Goal: Task Accomplishment & Management: Use online tool/utility

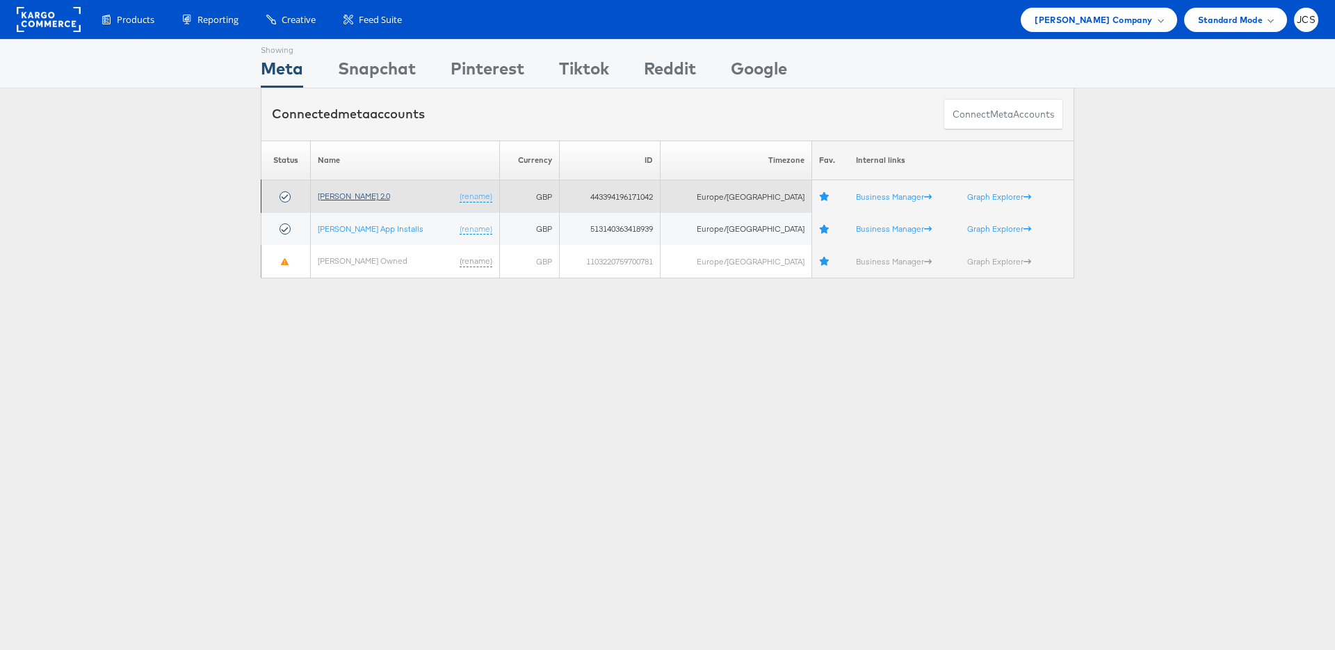
click at [364, 195] on link "[PERSON_NAME] 2.0" at bounding box center [354, 196] width 72 height 10
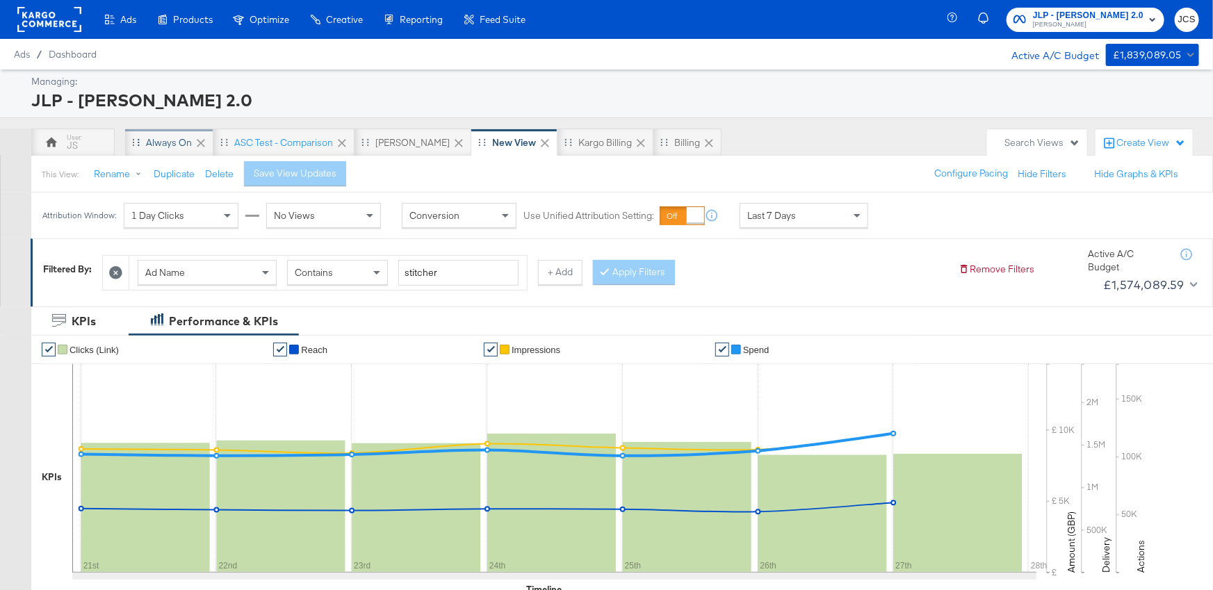
click at [149, 143] on div "Always On" at bounding box center [169, 142] width 46 height 13
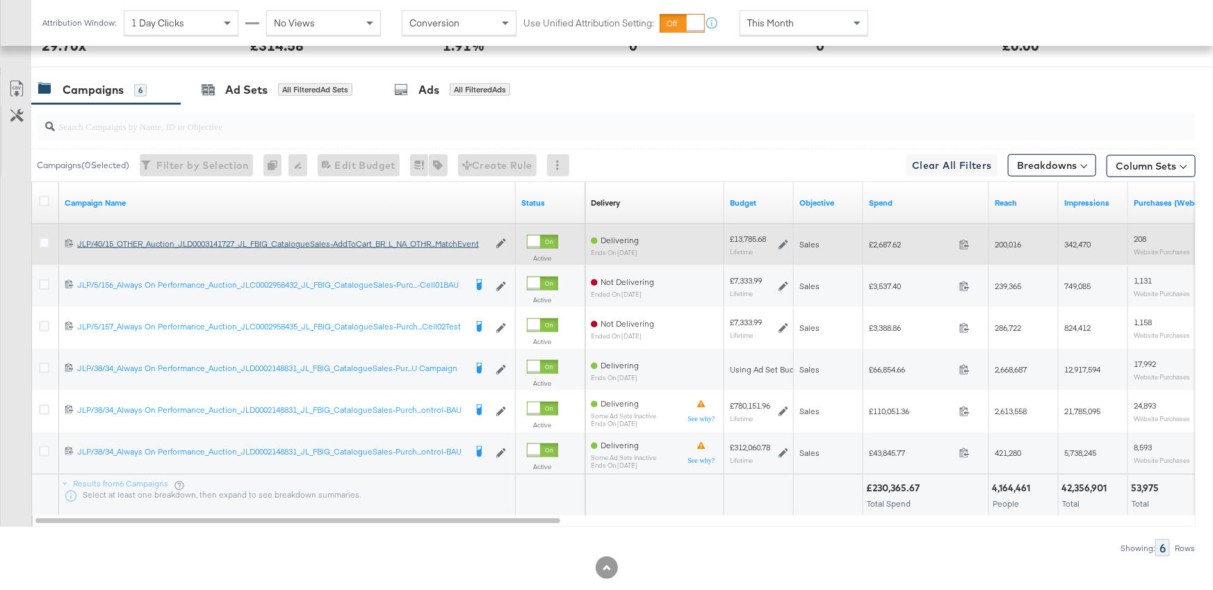
scroll to position [597, 0]
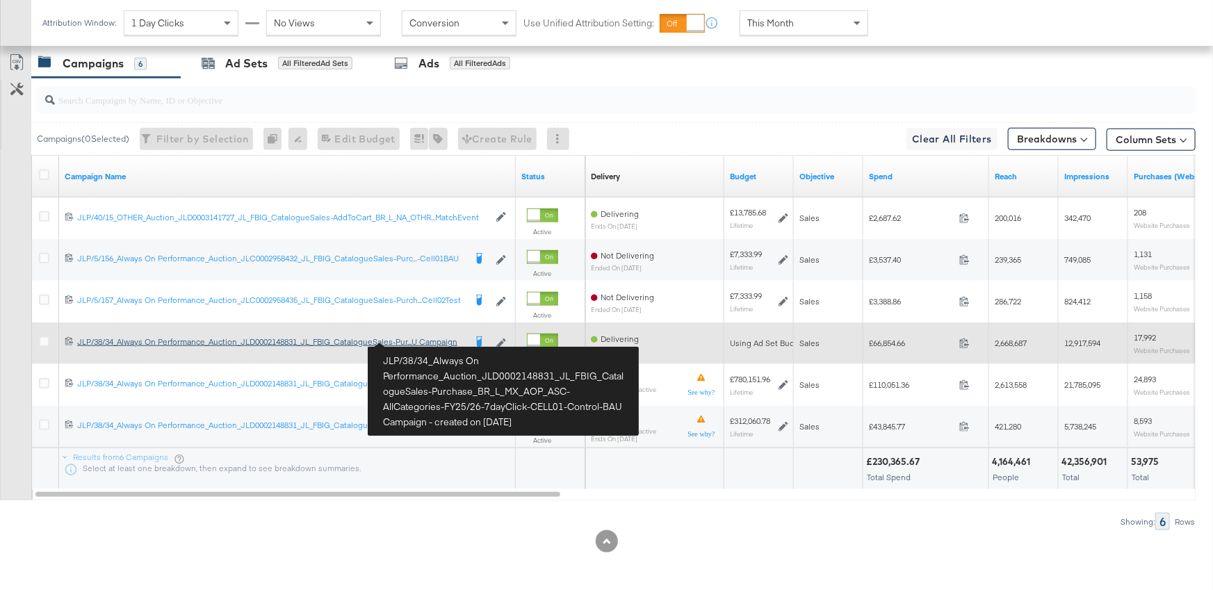
click at [420, 341] on div "JLP/38/34_Always On Performance_Auction_JLD0002148831_JL_FBIG_CatalogueSales-Pu…" at bounding box center [270, 342] width 387 height 11
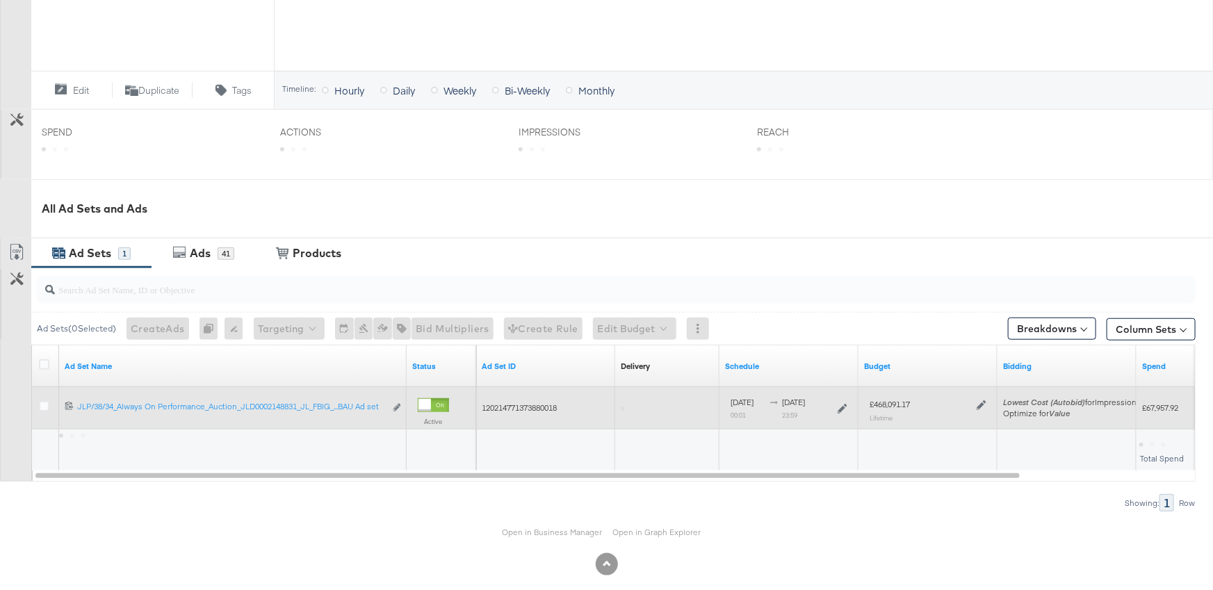
scroll to position [494, 0]
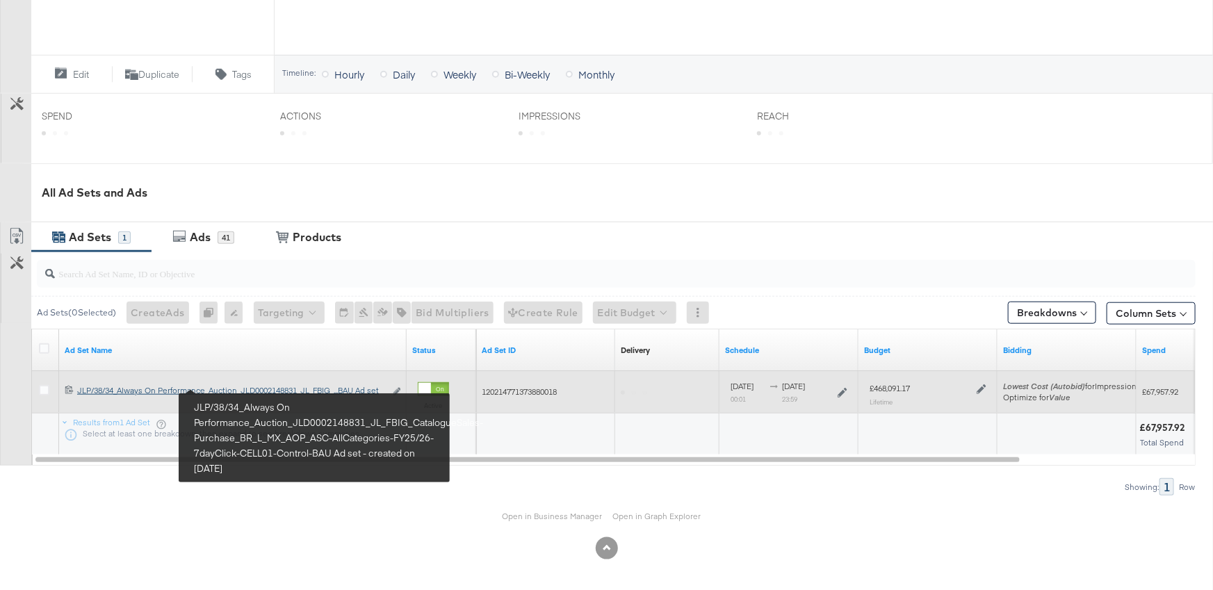
click at [293, 388] on div "JLP/38/34_Always On Performance_Auction_JLD0002148831_JL_FBIG_CatalogueSales-Pu…" at bounding box center [231, 390] width 308 height 11
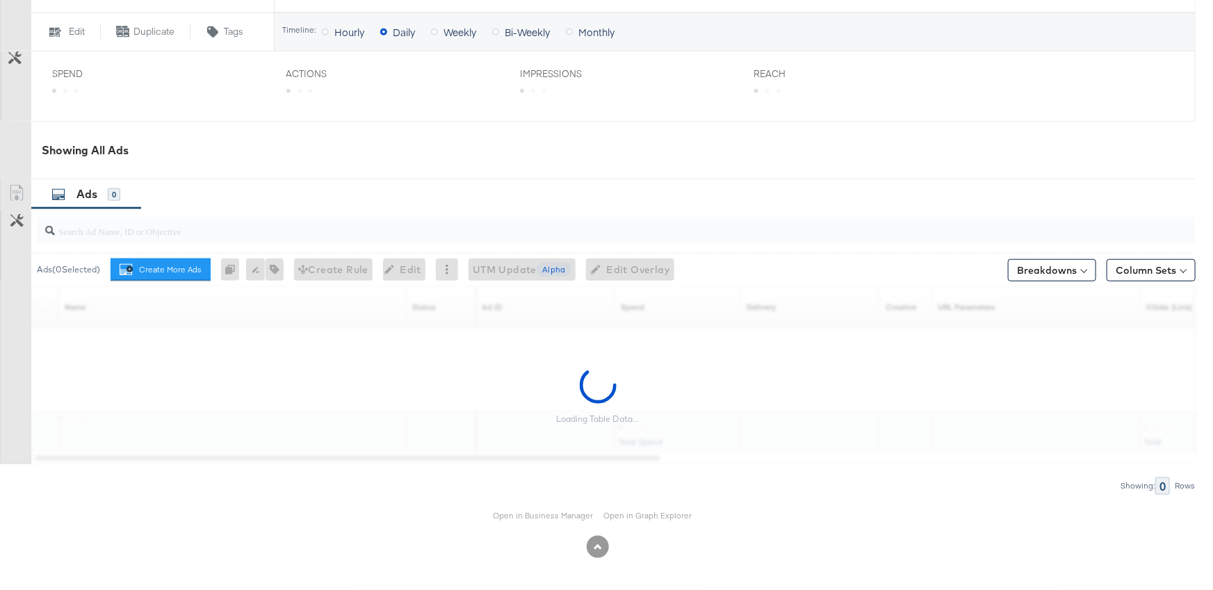
scroll to position [583, 0]
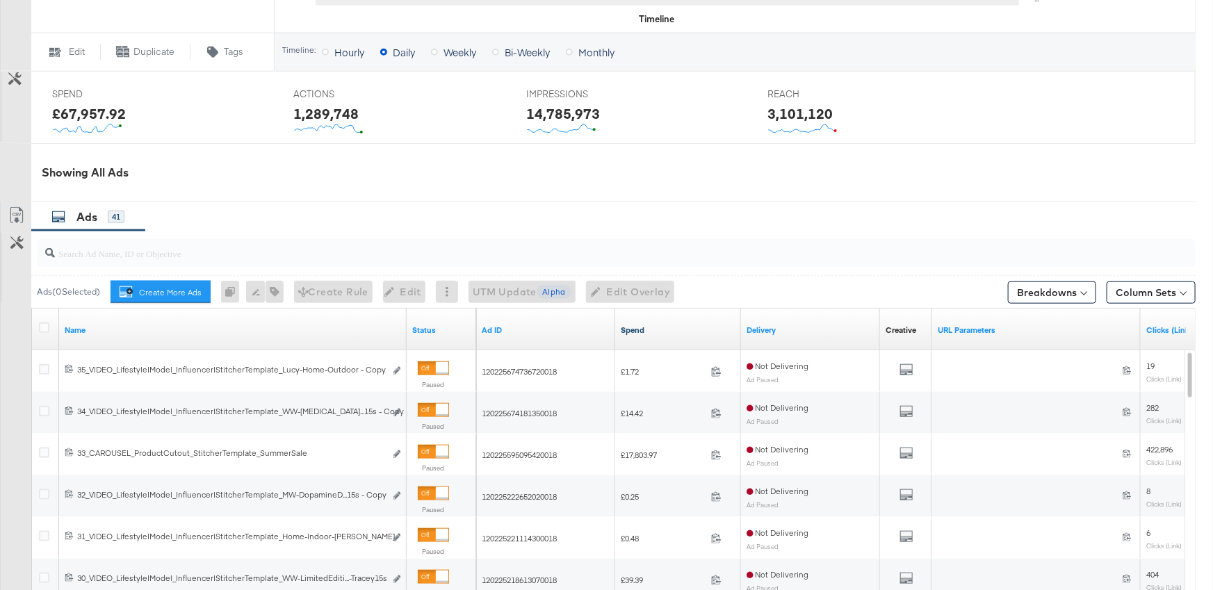
click at [642, 330] on link "Spend" at bounding box center [678, 330] width 115 height 11
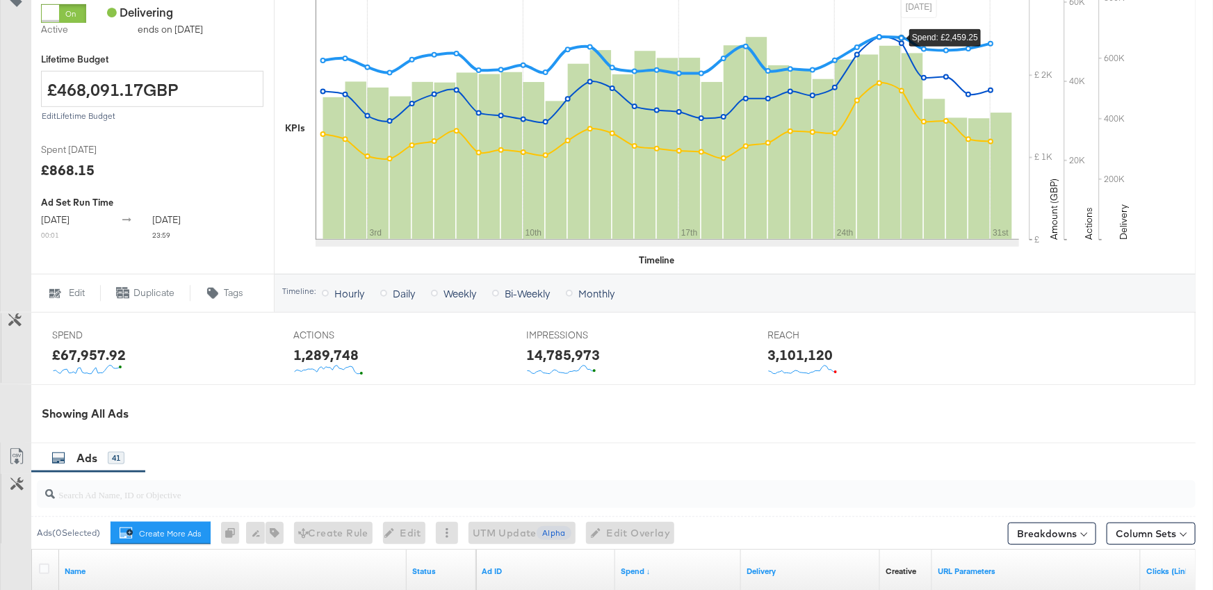
scroll to position [0, 0]
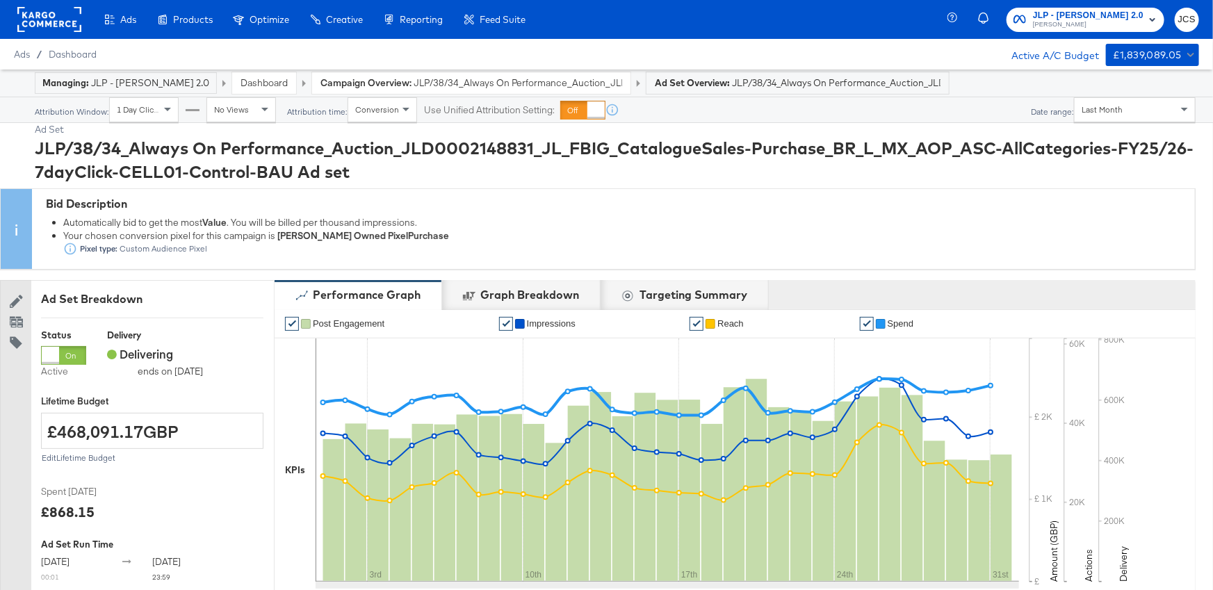
click at [1121, 120] on div "Last Month" at bounding box center [1135, 110] width 120 height 24
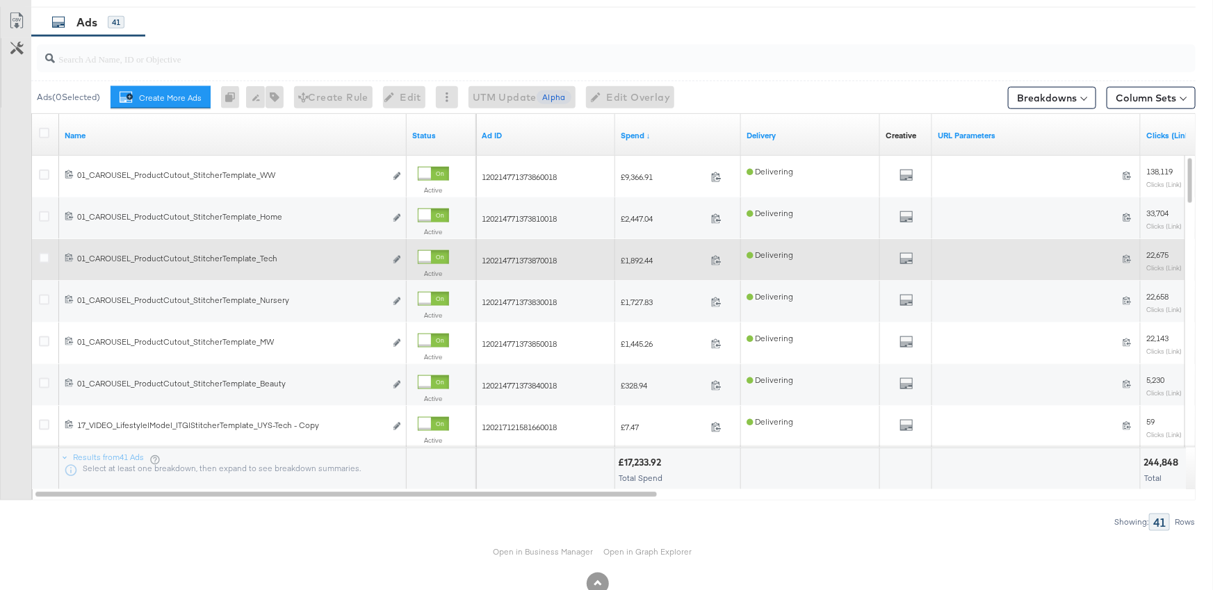
scroll to position [772, 0]
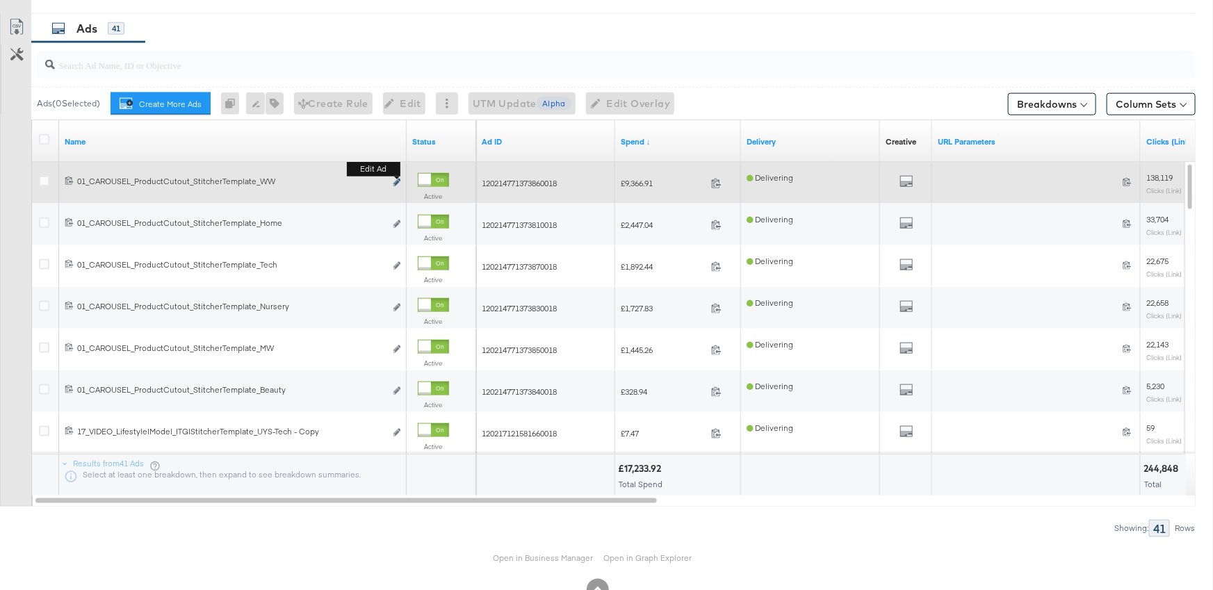
click at [398, 182] on icon "link" at bounding box center [397, 183] width 7 height 8
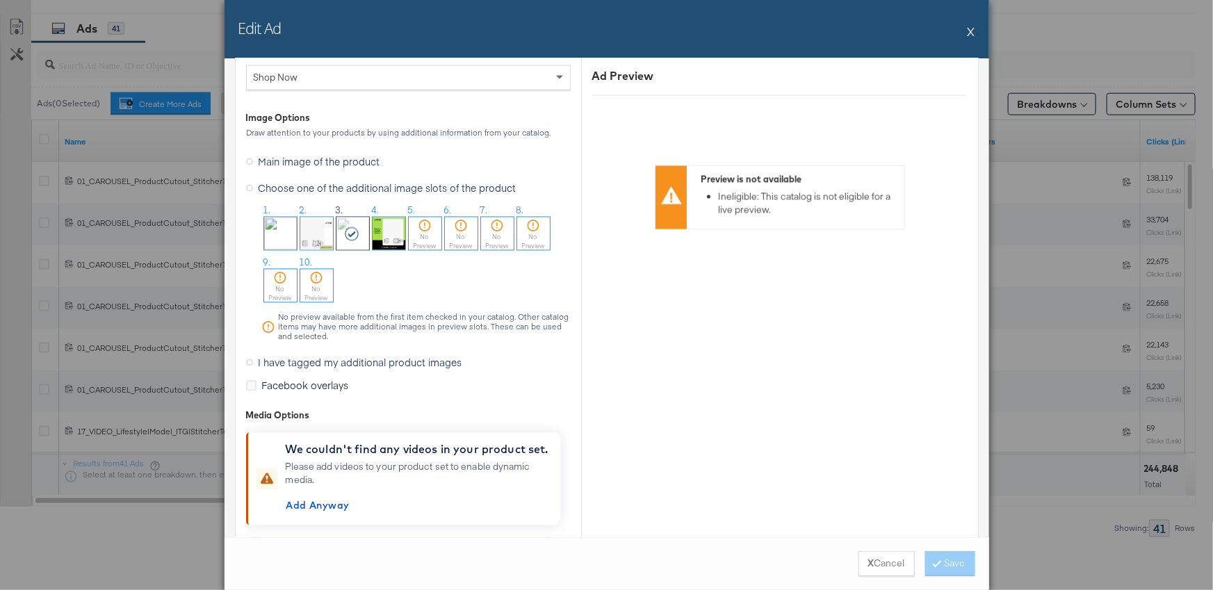
scroll to position [1405, 0]
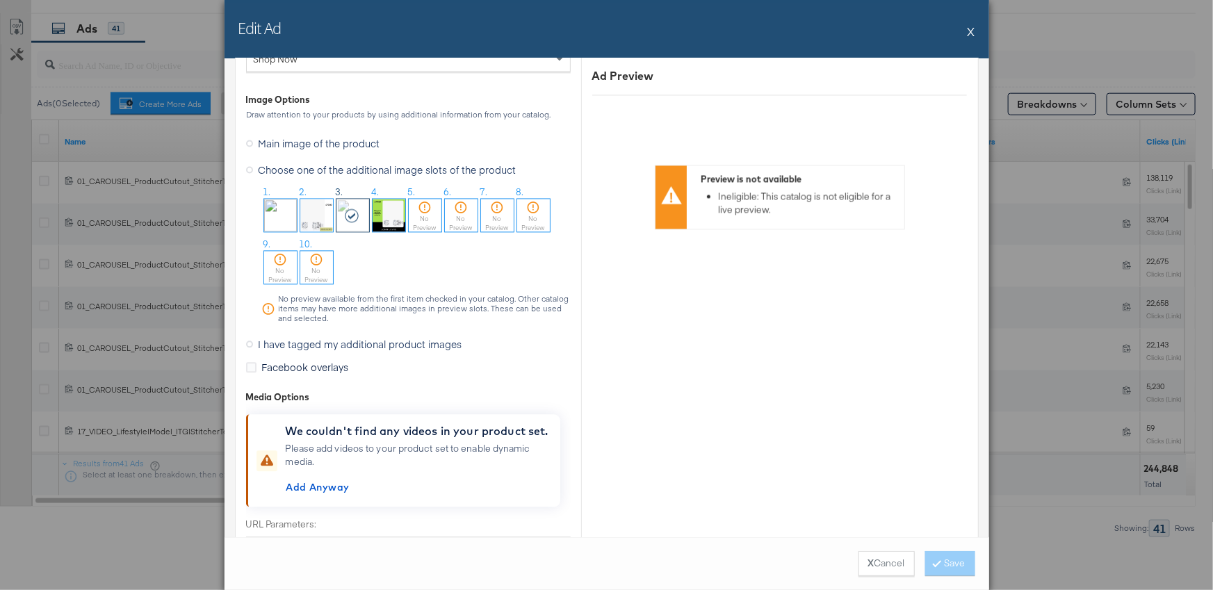
click at [405, 345] on span "I have tagged my additional product images" at bounding box center [361, 344] width 204 height 14
click at [0, 0] on input "I have tagged my additional product images" at bounding box center [0, 0] width 0 height 0
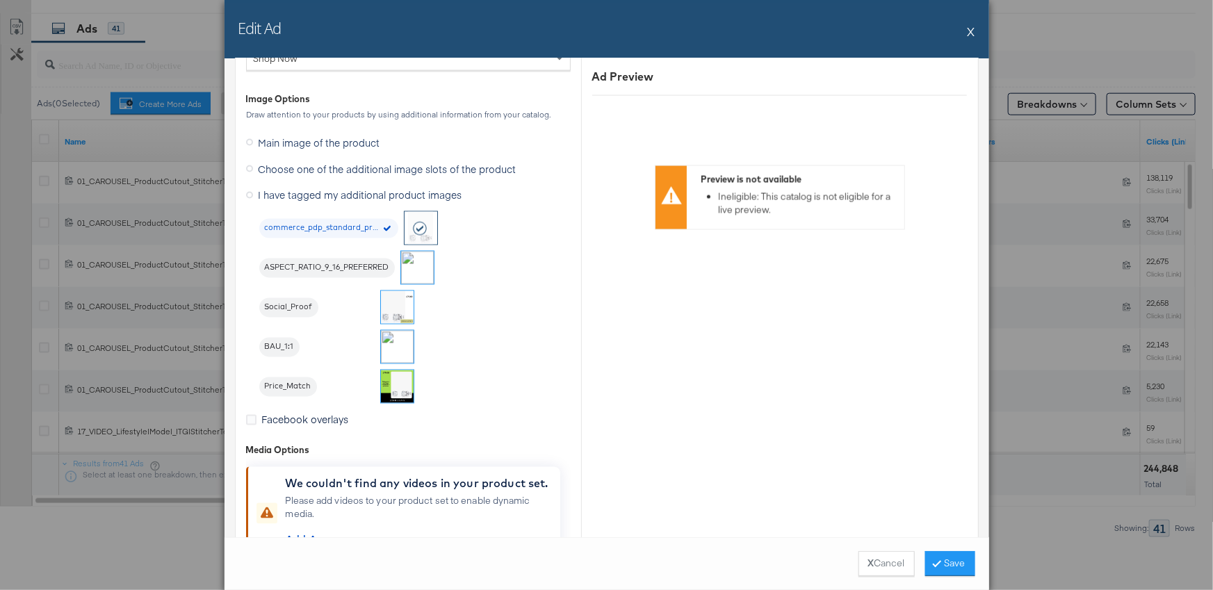
click at [974, 33] on button "X" at bounding box center [972, 31] width 8 height 28
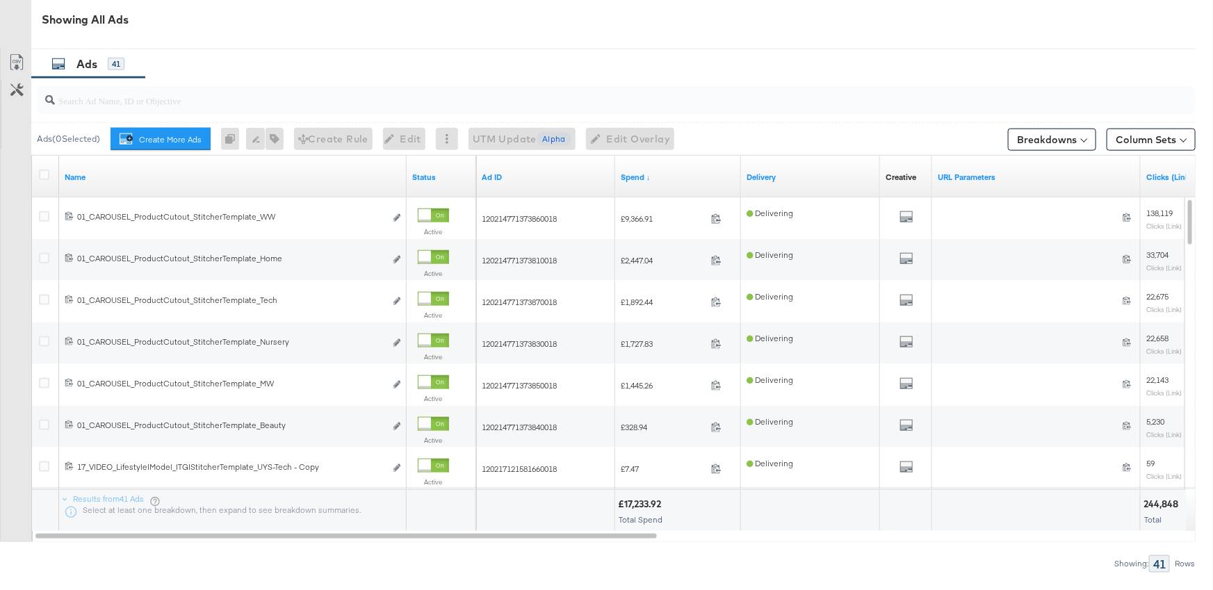
scroll to position [736, 0]
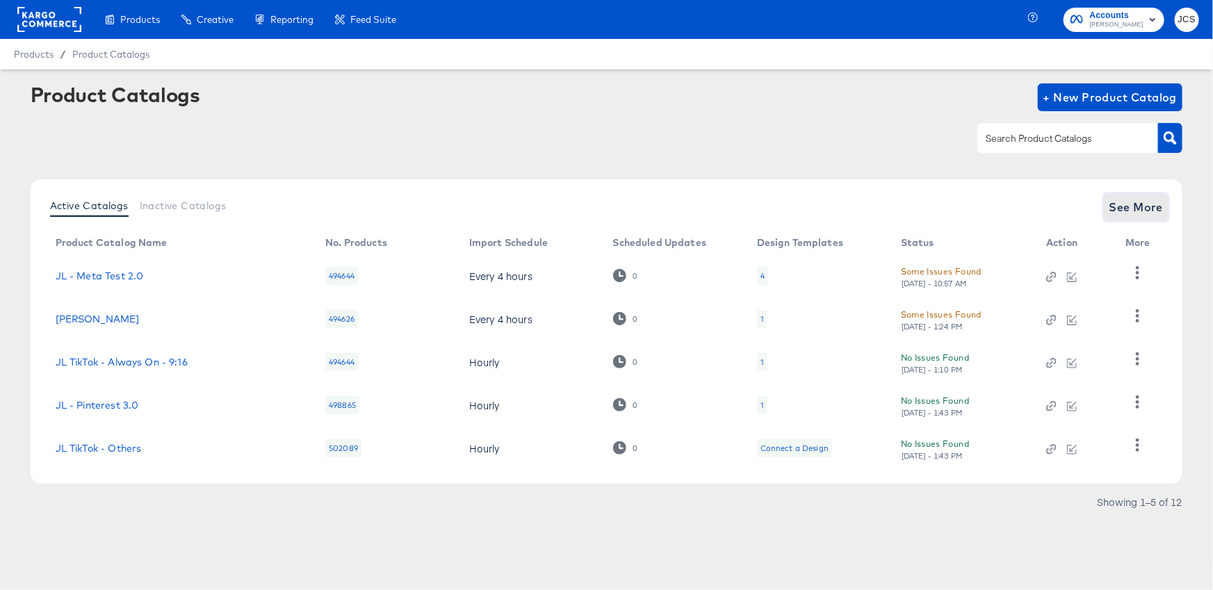
click at [1118, 210] on span "See More" at bounding box center [1137, 206] width 54 height 19
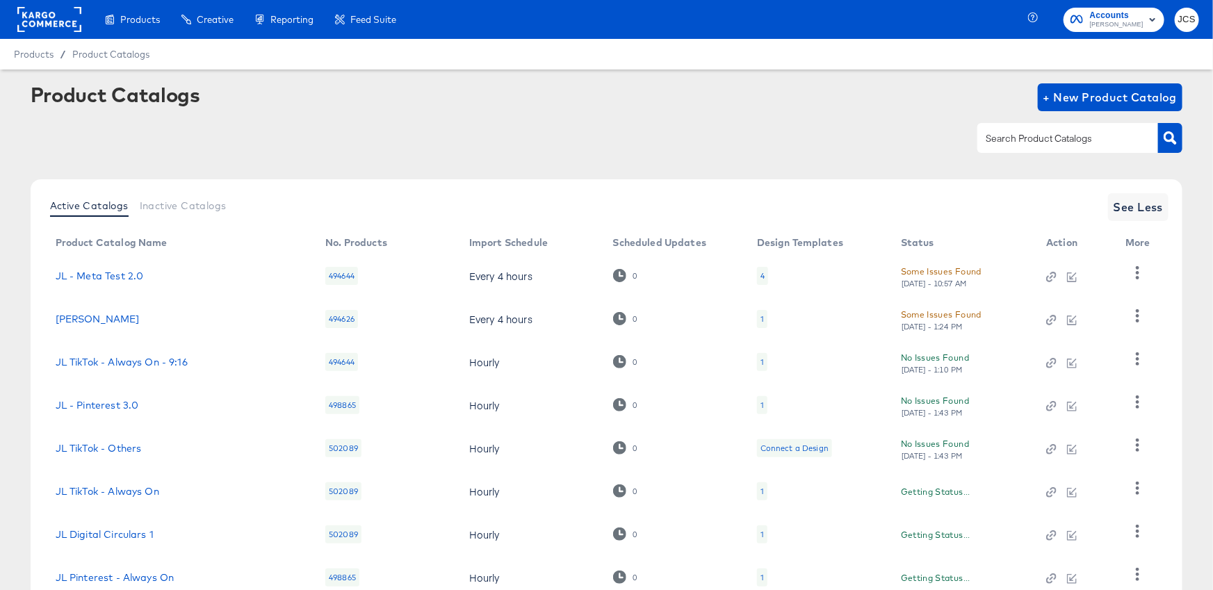
scroll to position [186, 0]
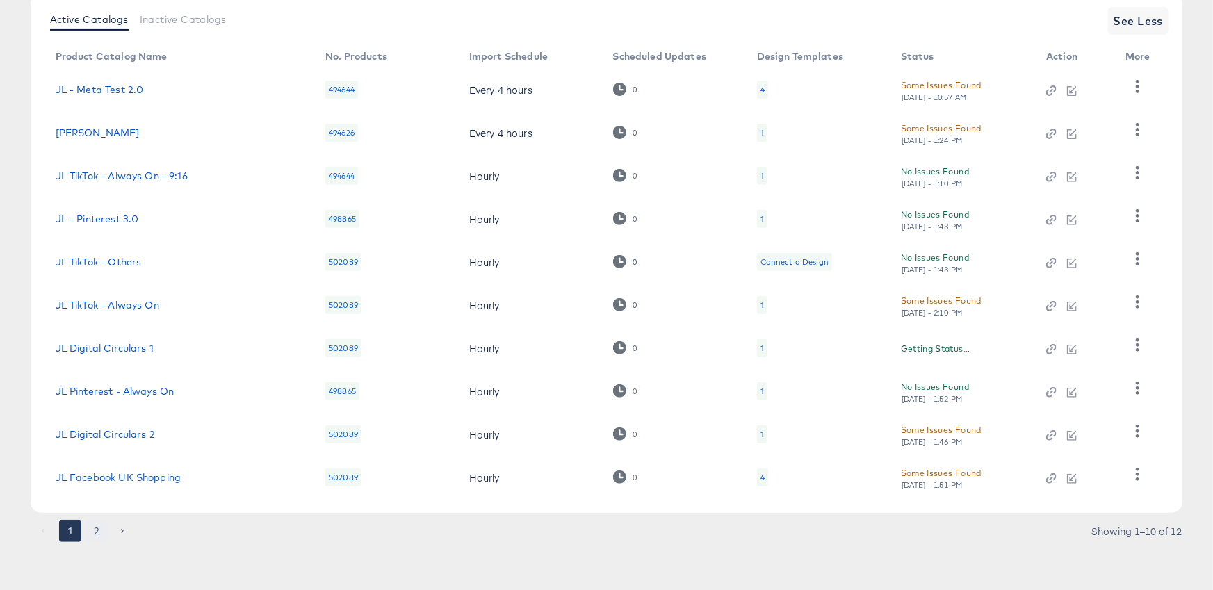
click at [95, 531] on button "2" at bounding box center [97, 531] width 22 height 22
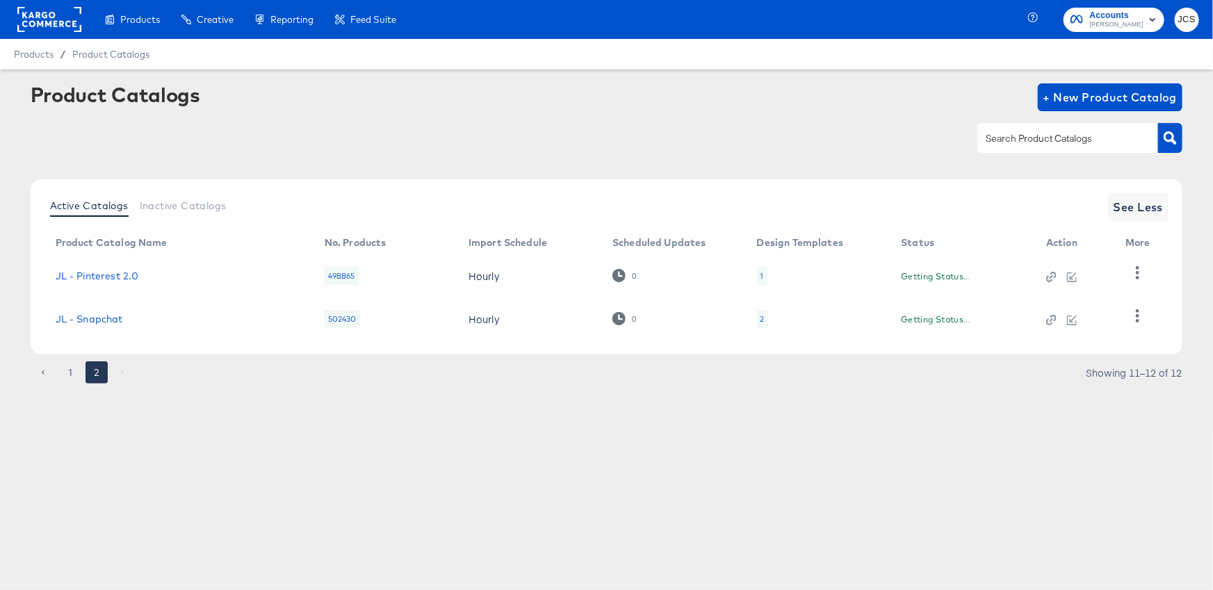
scroll to position [0, 0]
click at [67, 371] on button "1" at bounding box center [70, 373] width 22 height 22
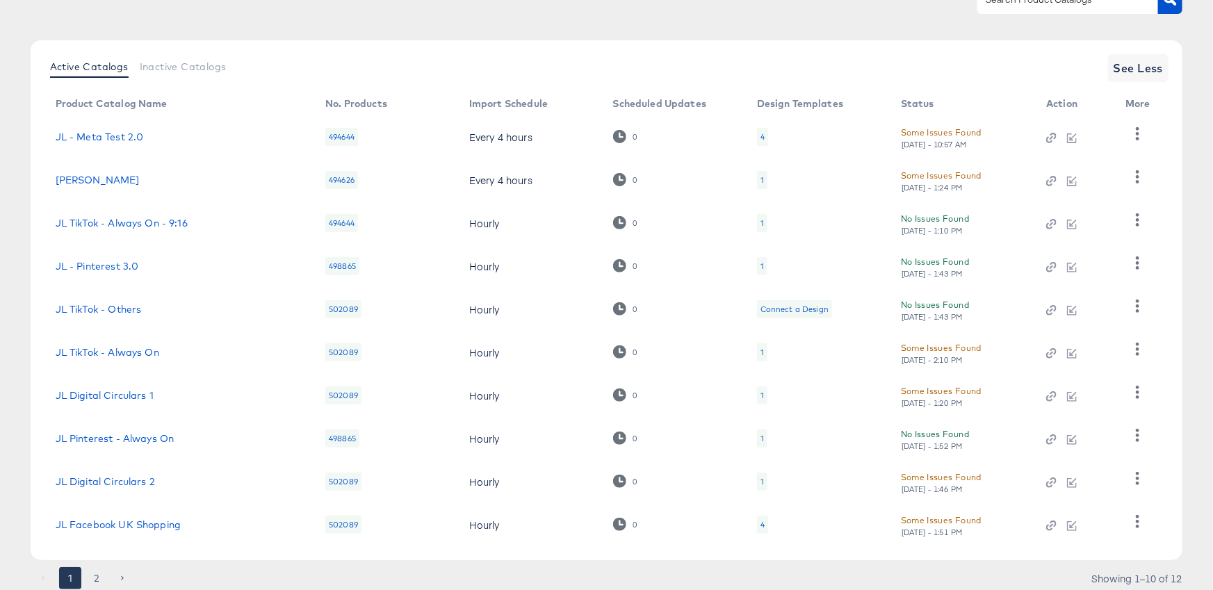
scroll to position [186, 0]
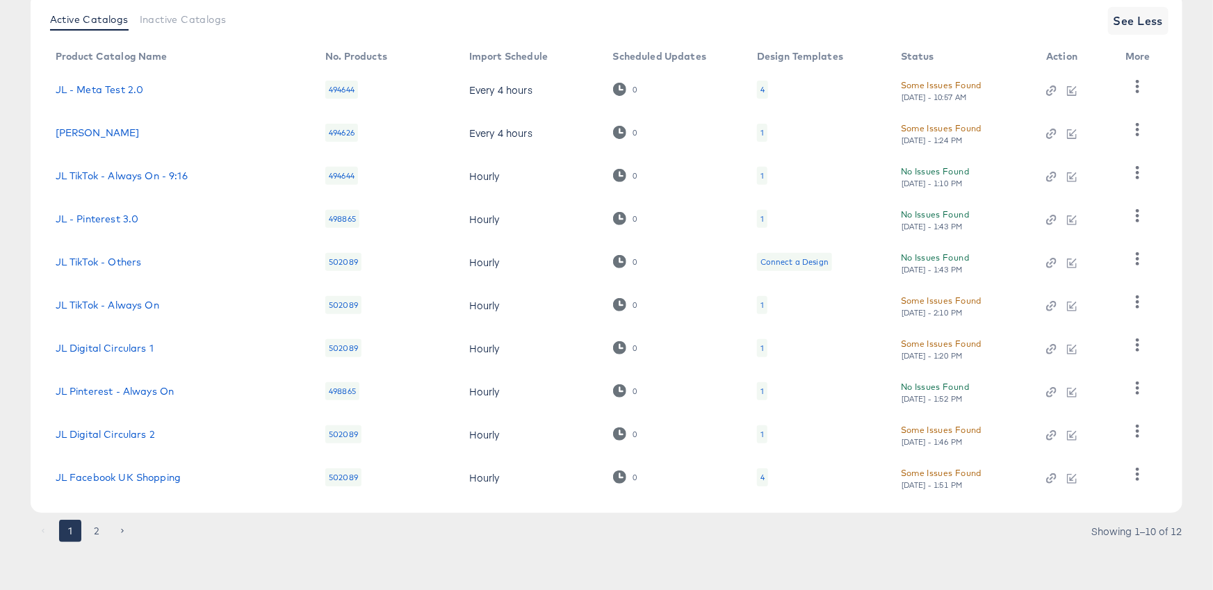
click at [761, 478] on div "4" at bounding box center [763, 477] width 4 height 11
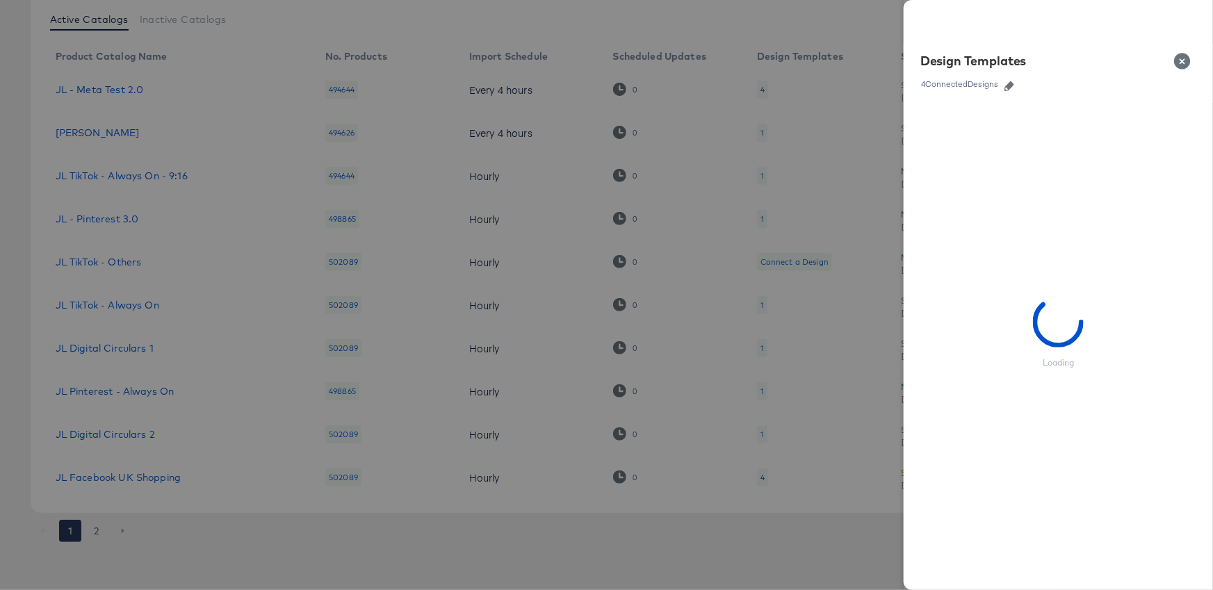
click at [1003, 83] on button "button" at bounding box center [1009, 86] width 21 height 10
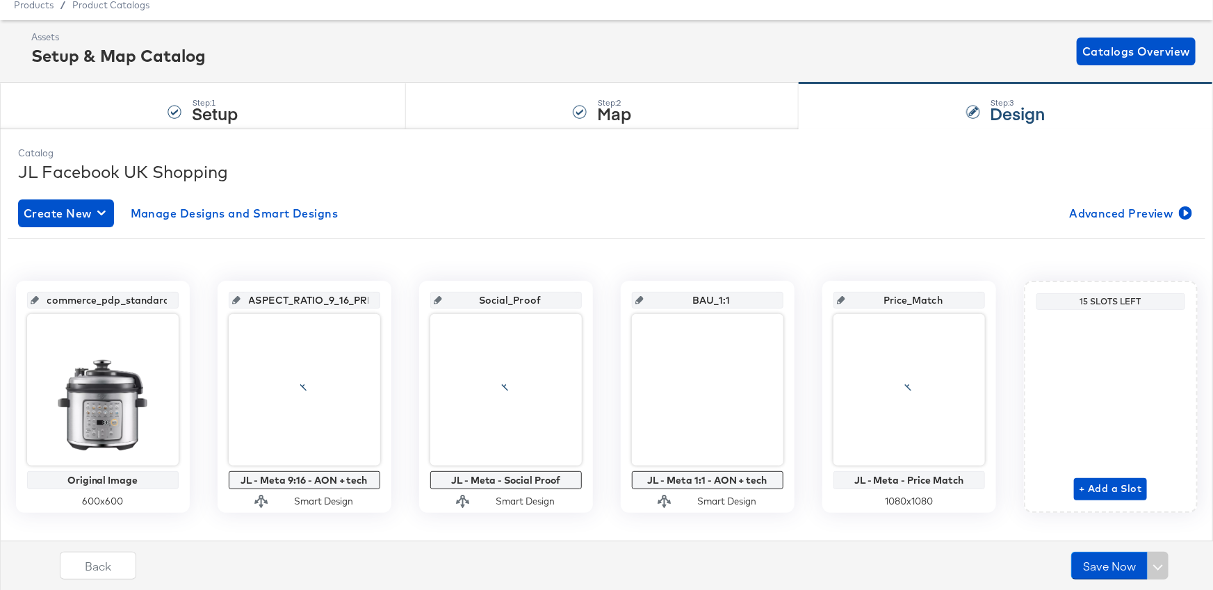
scroll to position [72, 0]
